Goal: Information Seeking & Learning: Check status

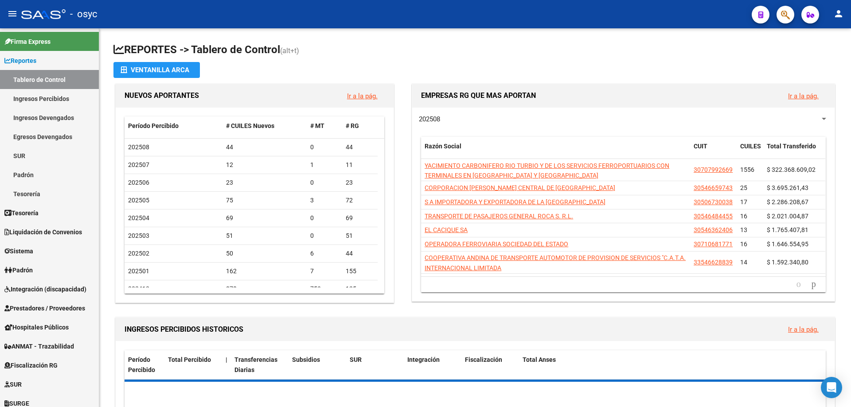
click at [794, 10] on div at bounding box center [782, 14] width 25 height 18
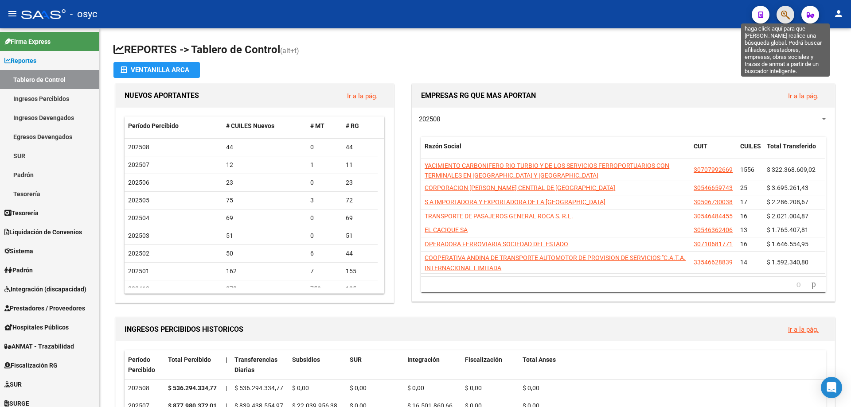
click at [789, 16] on icon "button" at bounding box center [785, 15] width 9 height 10
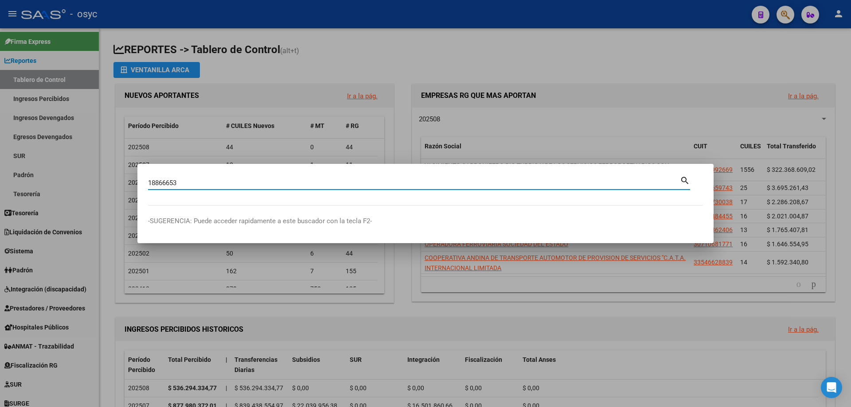
type input "18866653"
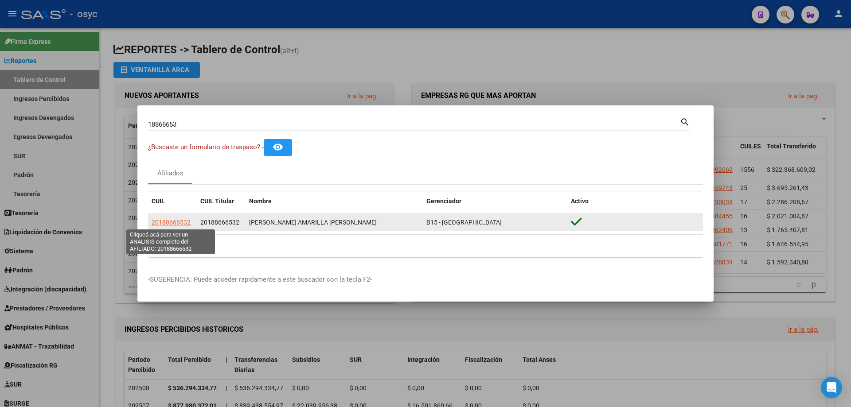
click at [175, 223] on span "20188666532" at bounding box center [171, 222] width 39 height 7
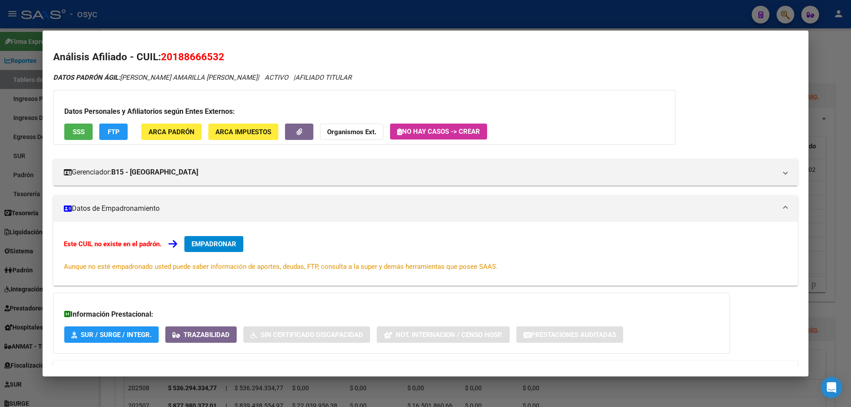
click at [121, 131] on button "FTP" at bounding box center [113, 132] width 28 height 16
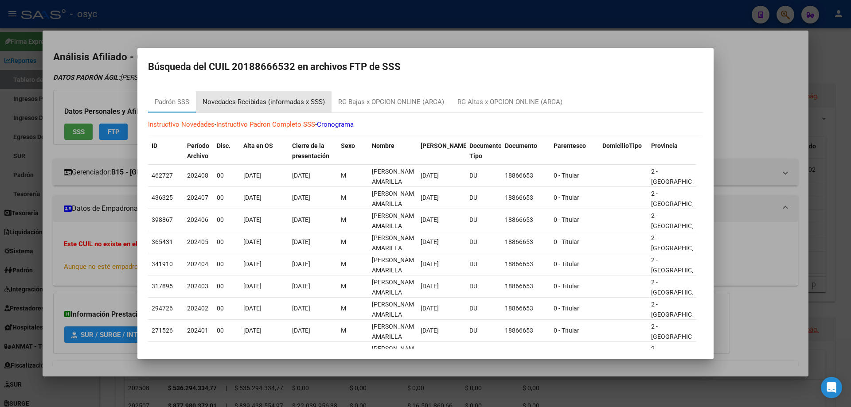
click at [268, 108] on div "Novedades Recibidas (informadas x SSS)" at bounding box center [264, 101] width 136 height 21
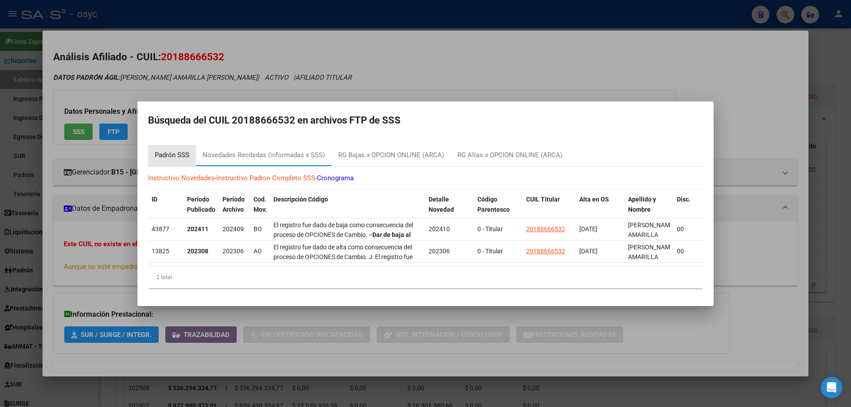
click at [171, 150] on div "Padrón SSS" at bounding box center [172, 155] width 35 height 10
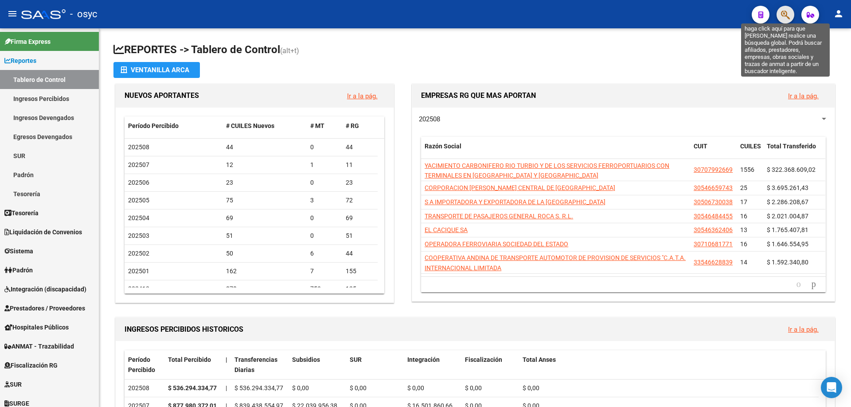
click at [790, 13] on icon "button" at bounding box center [785, 15] width 9 height 10
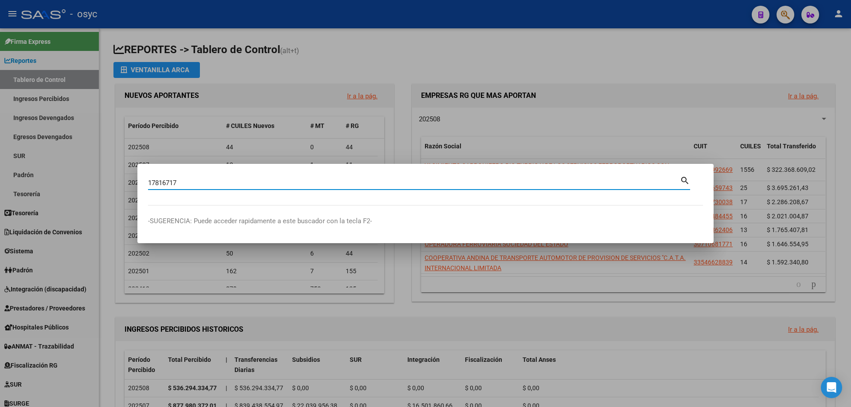
type input "17816717"
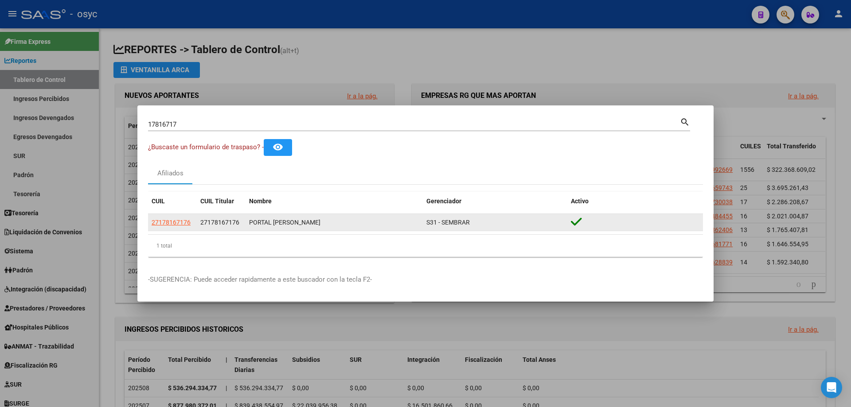
drag, startPoint x: 314, startPoint y: 242, endPoint x: 249, endPoint y: 223, distance: 67.3
click at [249, 223] on div "PORTAL ALFONSINA NANCI" at bounding box center [334, 223] width 170 height 10
click at [178, 224] on span "27178167176" at bounding box center [171, 222] width 39 height 7
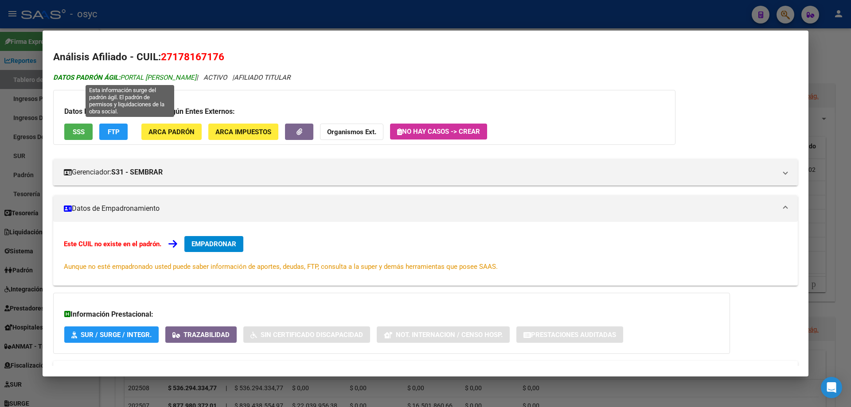
drag, startPoint x: 313, startPoint y: 79, endPoint x: 136, endPoint y: 82, distance: 177.3
click at [136, 82] on div "DATOS PADRÓN ÁGIL: PORTAL ALFONSINA NANCI | ACTIVO | AFILIADO TITULAR" at bounding box center [425, 78] width 745 height 10
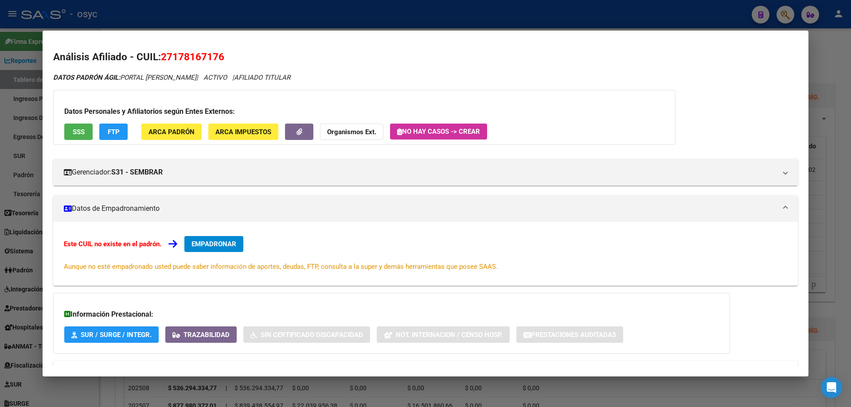
drag, startPoint x: 341, startPoint y: 66, endPoint x: 335, endPoint y: 76, distance: 11.6
click at [341, 67] on div "Análisis Afiliado - CUIL: 27178167176 DATOS PADRÓN ÁGIL: PORTAL ALFONSINA NANCI…" at bounding box center [425, 226] width 745 height 353
click at [331, 78] on div "DATOS PADRÓN ÁGIL: PORTAL ALFONSINA NANCI | ACTIVO | AFILIADO TITULAR" at bounding box center [425, 78] width 745 height 10
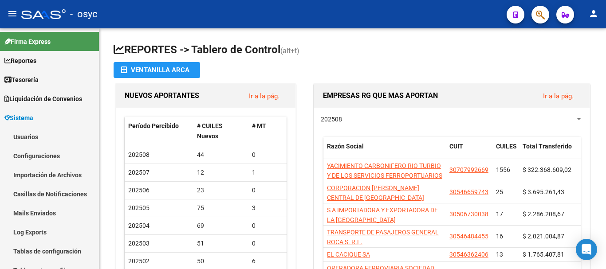
scroll to position [176, 0]
